Goal: Task Accomplishment & Management: Manage account settings

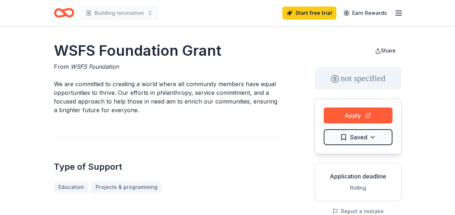
click at [396, 15] on line "button" at bounding box center [399, 15] width 6 height 0
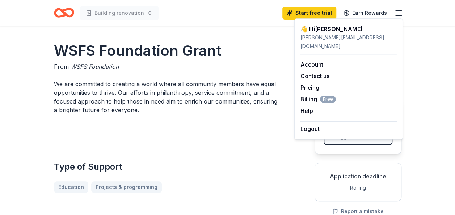
click at [64, 13] on icon "Home" at bounding box center [67, 12] width 11 height 7
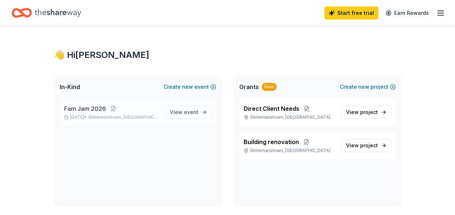
click at [81, 111] on span "Fam Jam 2026" at bounding box center [85, 108] width 42 height 9
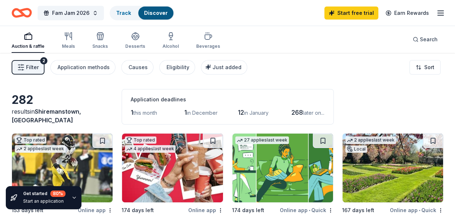
click at [33, 70] on span "Filter" at bounding box center [32, 67] width 13 height 9
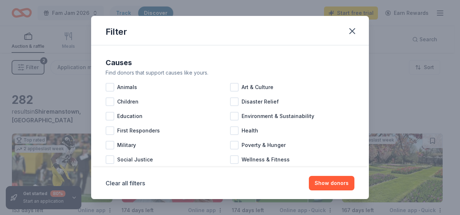
click at [33, 70] on div "Filter Causes Find donors that support causes like yours. Animals Art & Culture…" at bounding box center [230, 107] width 460 height 215
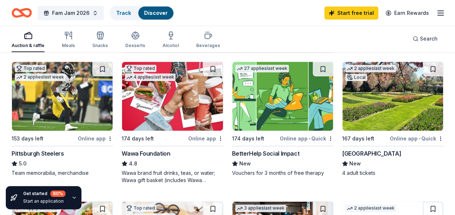
scroll to position [72, 0]
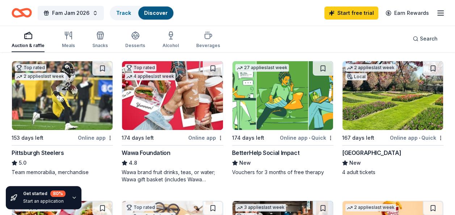
click at [443, 11] on line "button" at bounding box center [441, 11] width 6 height 0
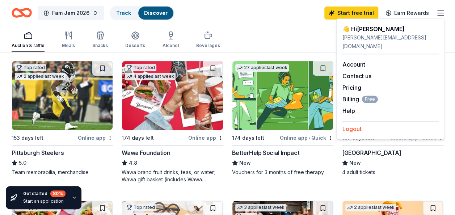
click at [351, 125] on button "Logout" at bounding box center [351, 129] width 19 height 9
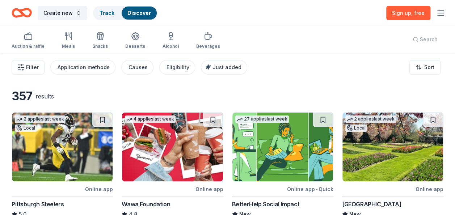
click at [442, 14] on icon "button" at bounding box center [440, 13] width 9 height 9
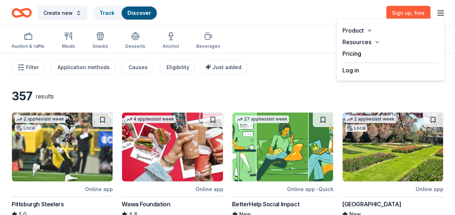
click at [350, 69] on button "Log in" at bounding box center [350, 70] width 17 height 9
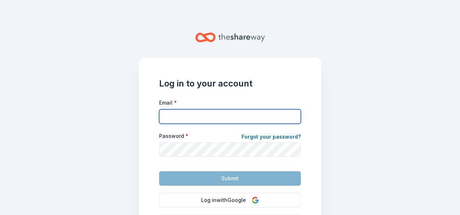
type input "matthew@familypromisehcr.org"
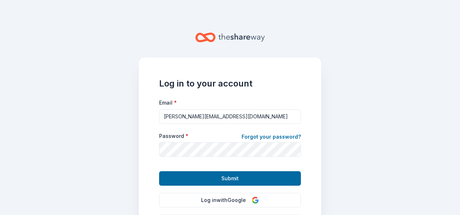
click at [436, 146] on main "Log in to your account Email * matthew@familypromisehcr.org Password * Forgot y…" at bounding box center [230, 107] width 460 height 215
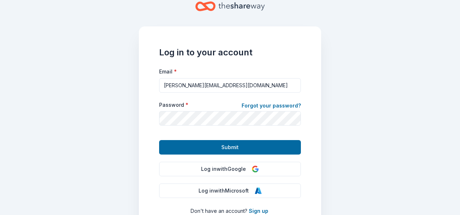
scroll to position [72, 0]
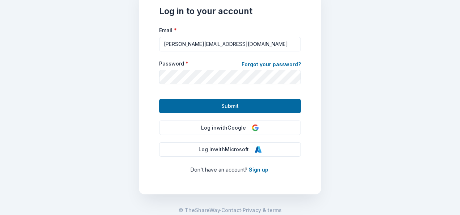
click at [348, 137] on main "Log in to your account Email * matthew@familypromisehcr.org Password * Forgot y…" at bounding box center [230, 107] width 460 height 215
click at [264, 63] on link "Forgot your password?" at bounding box center [271, 65] width 59 height 10
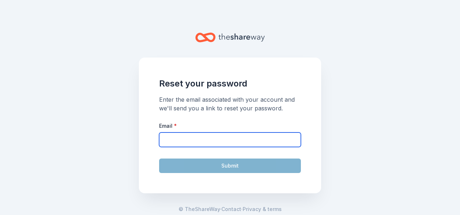
click at [228, 141] on input "Email *" at bounding box center [230, 139] width 142 height 14
type input "matthew@familypromisehcr.org"
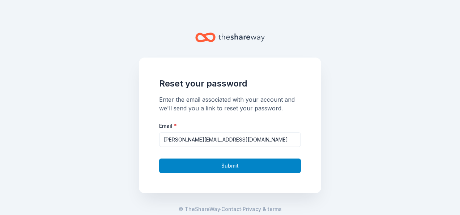
click at [240, 167] on button "Submit" at bounding box center [230, 166] width 142 height 14
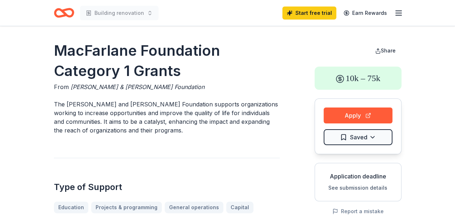
click at [140, 125] on p "The Roger I. and Ruth B. MacFarlane Foundation supports organizations working t…" at bounding box center [167, 117] width 226 height 35
click at [380, 50] on button "Share" at bounding box center [385, 50] width 32 height 14
